Goal: Navigation & Orientation: Find specific page/section

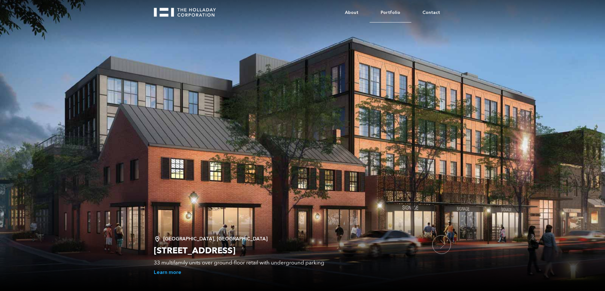
click at [395, 12] on link "Portfolio" at bounding box center [391, 12] width 42 height 19
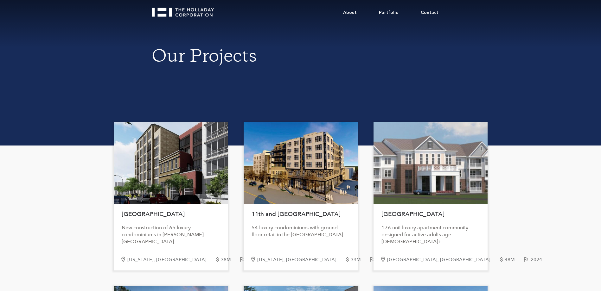
click at [200, 170] on div at bounding box center [171, 163] width 114 height 82
click at [148, 221] on div "Church Street New construction of 65 luxury condominiums in Logan Circle" at bounding box center [171, 226] width 114 height 38
click at [142, 216] on h1 "Church Street" at bounding box center [171, 214] width 98 height 14
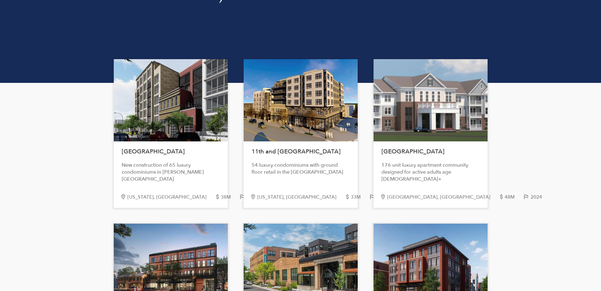
scroll to position [63, 0]
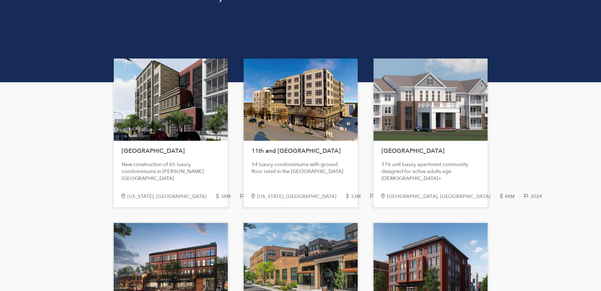
click at [151, 171] on div "New construction of 65 luxury condominiums in Logan Circle" at bounding box center [171, 171] width 98 height 21
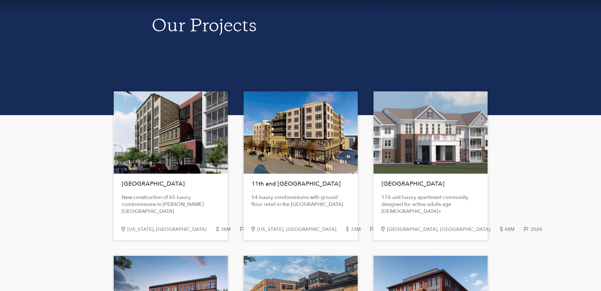
scroll to position [0, 0]
